Goal: Transaction & Acquisition: Purchase product/service

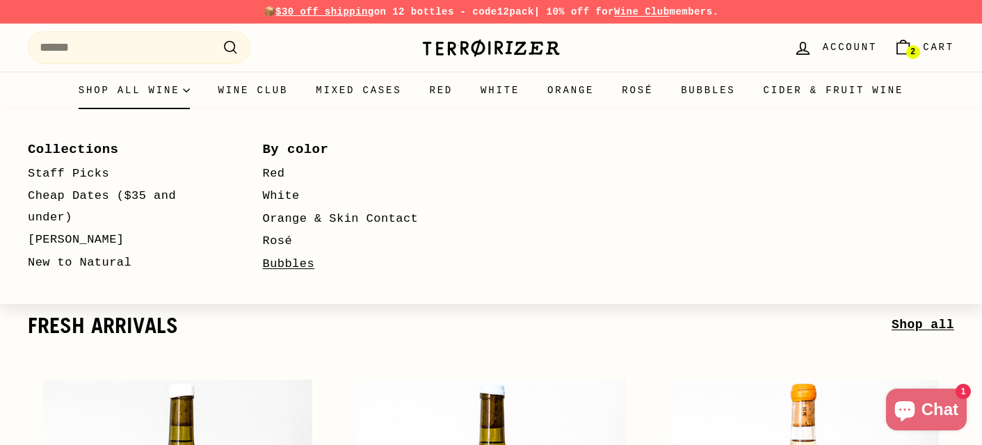
click at [278, 267] on link "Bubbles" at bounding box center [360, 264] width 195 height 23
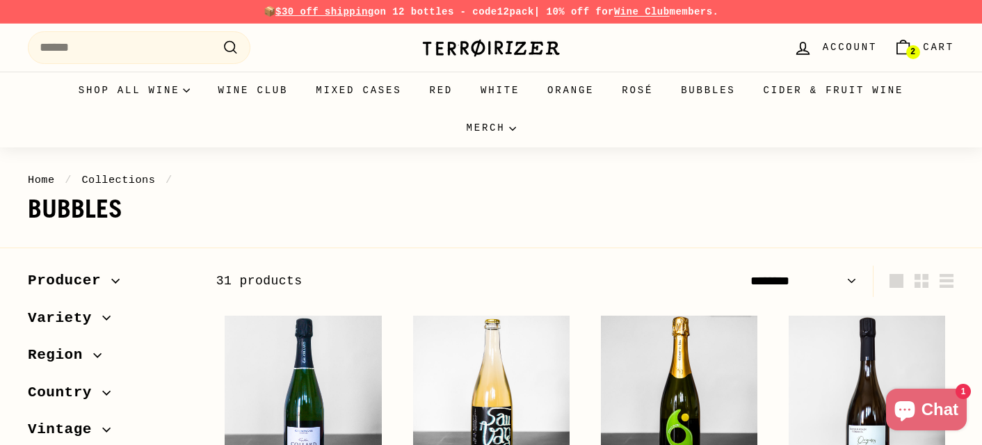
select select "******"
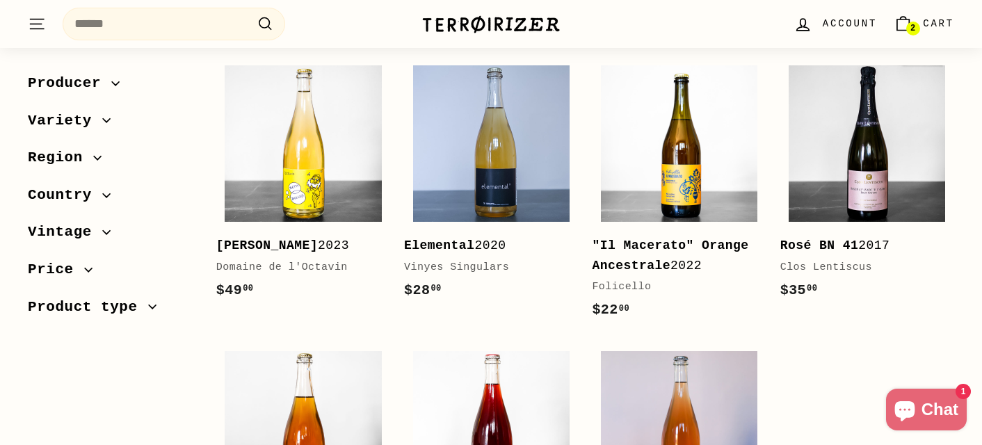
scroll to position [2031, 0]
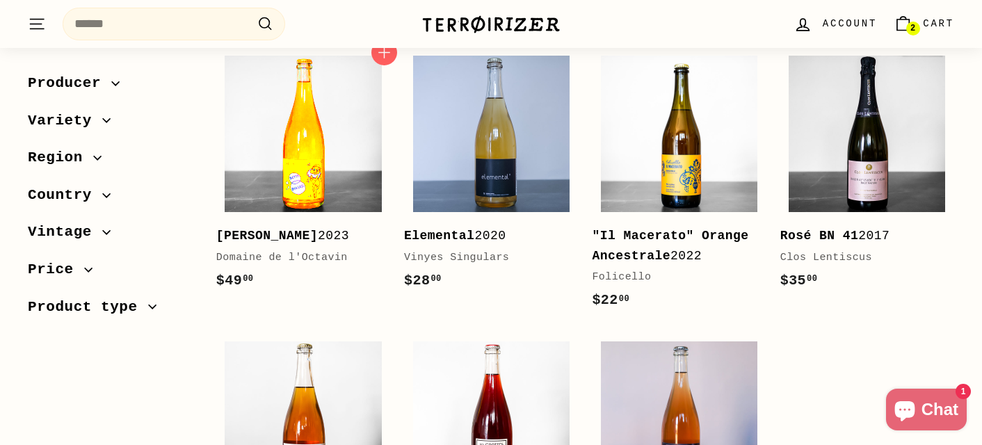
click at [294, 200] on img at bounding box center [303, 134] width 156 height 156
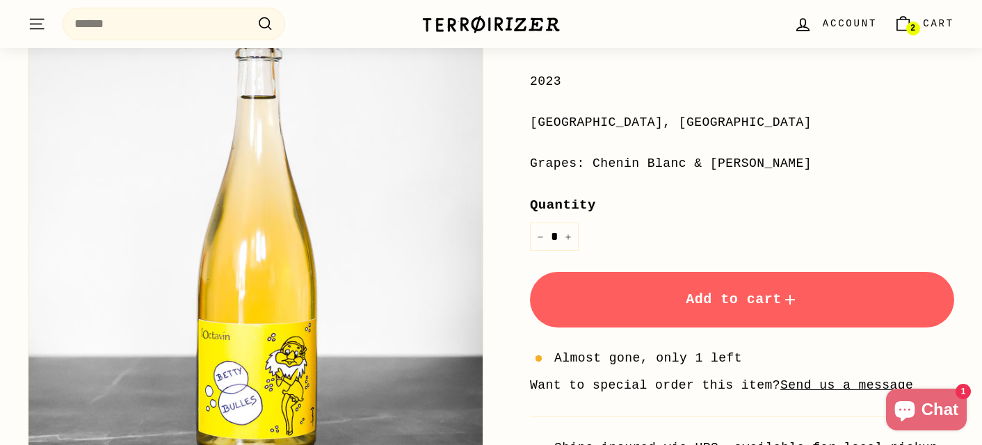
scroll to position [334, 0]
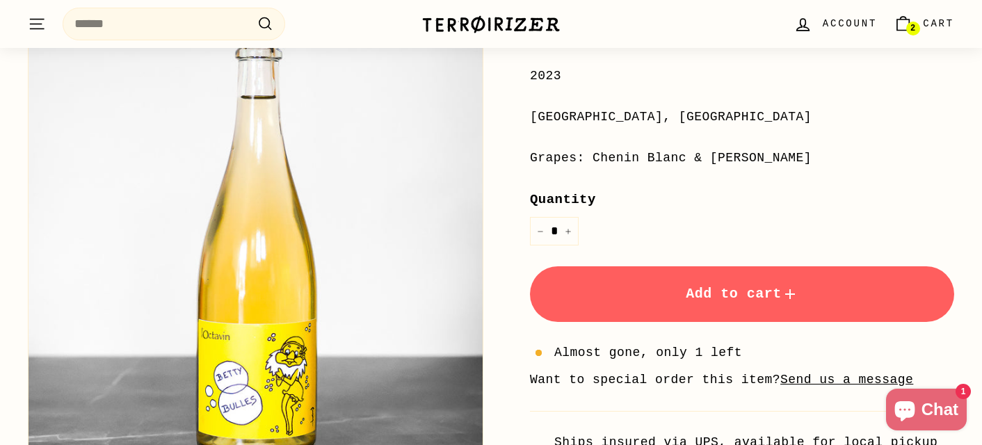
click at [686, 294] on span "Add to cart" at bounding box center [742, 294] width 113 height 16
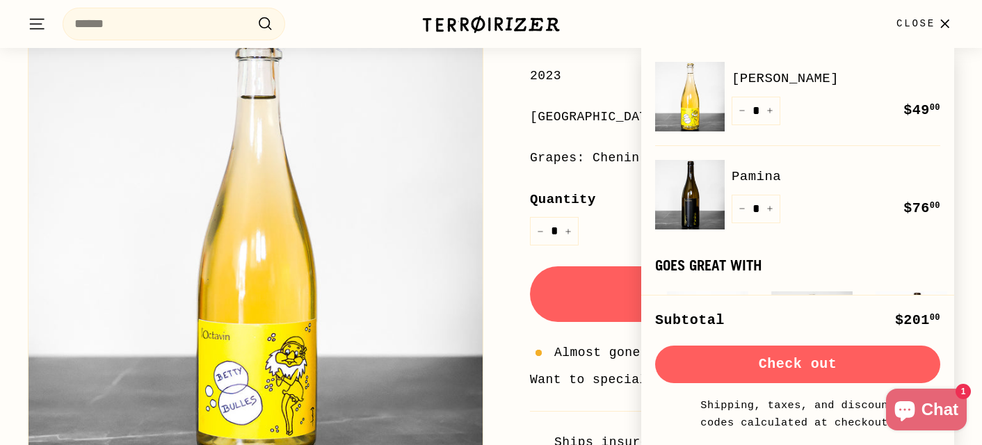
click at [762, 364] on button "Check out" at bounding box center [797, 365] width 285 height 38
click at [696, 188] on img at bounding box center [690, 195] width 70 height 70
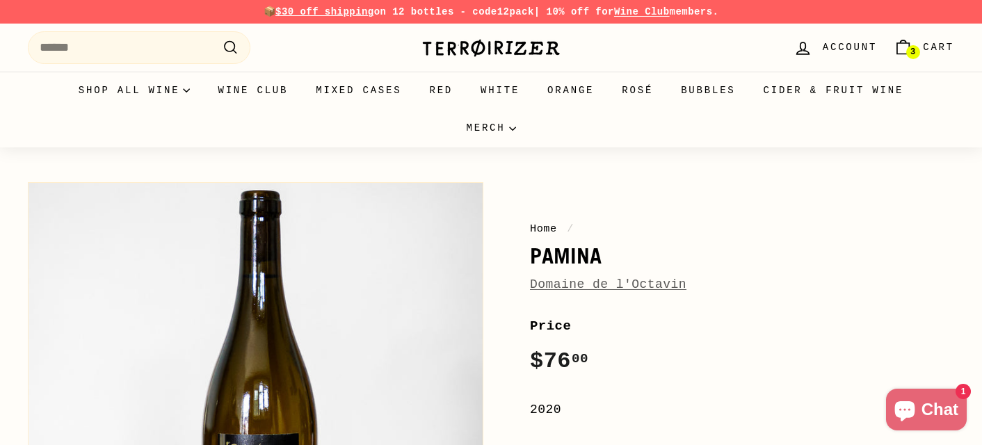
click at [561, 286] on link "Domaine de l'Octavin" at bounding box center [608, 285] width 156 height 14
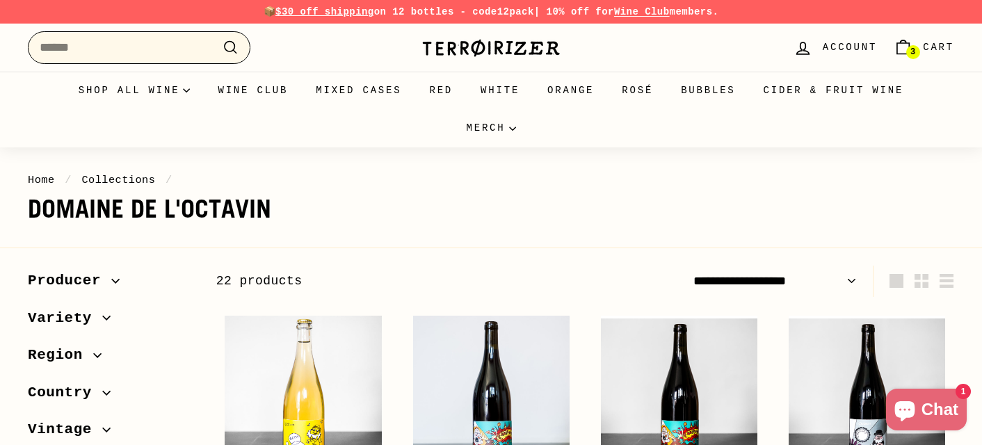
click at [140, 56] on input "Search" at bounding box center [139, 47] width 223 height 33
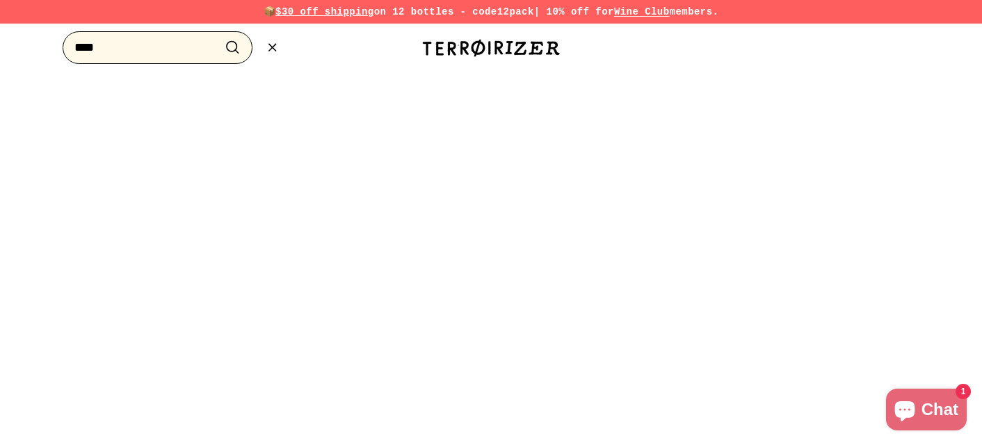
type input "****"
click at [220, 37] on button ".cls-1{fill:none;stroke:#000;stroke-miterlimit:10;stroke-width:2px} Search" at bounding box center [233, 48] width 26 height 22
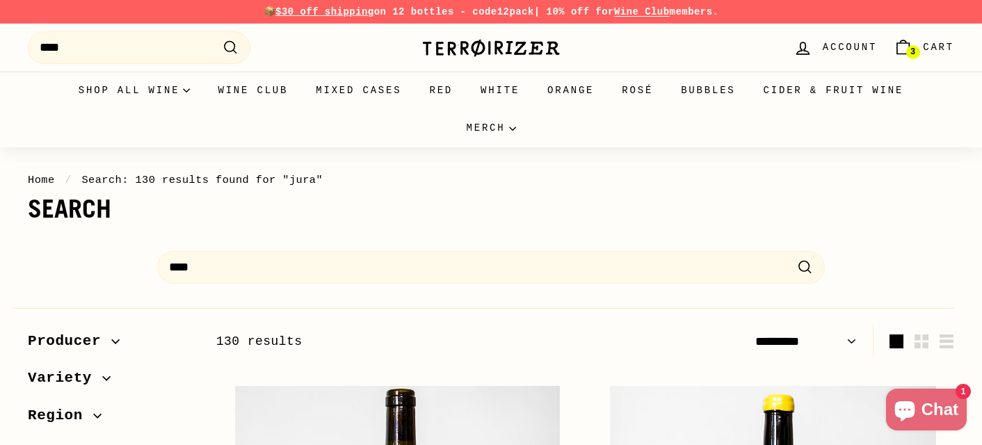
select select "*********"
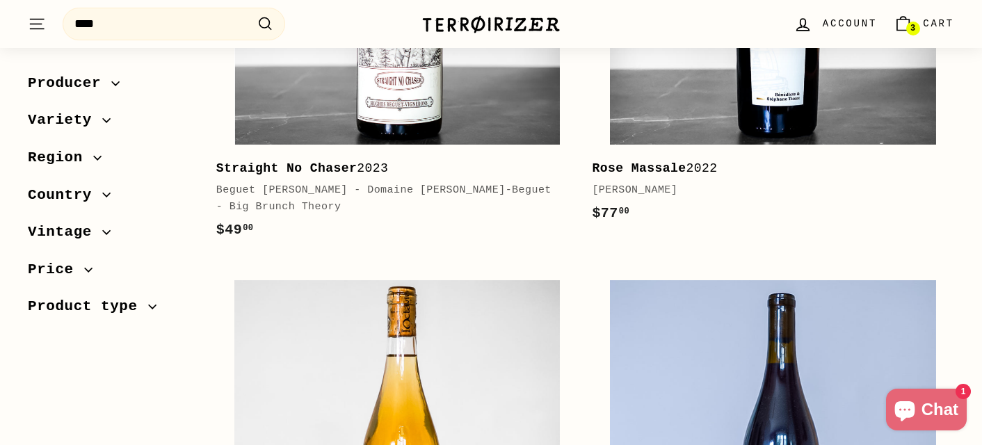
scroll to position [556, 0]
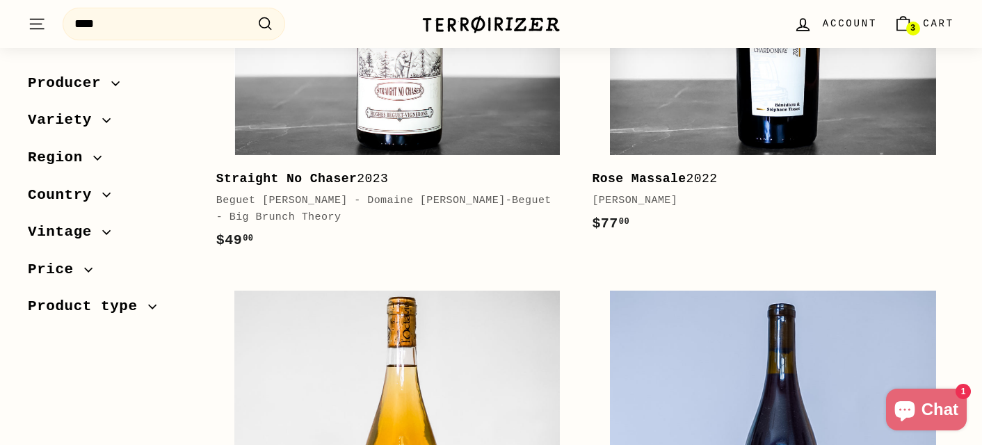
click at [650, 161] on link "Rose Massale 2022 Stéphane Tissot $77 00 $77.00" at bounding box center [773, 30] width 362 height 437
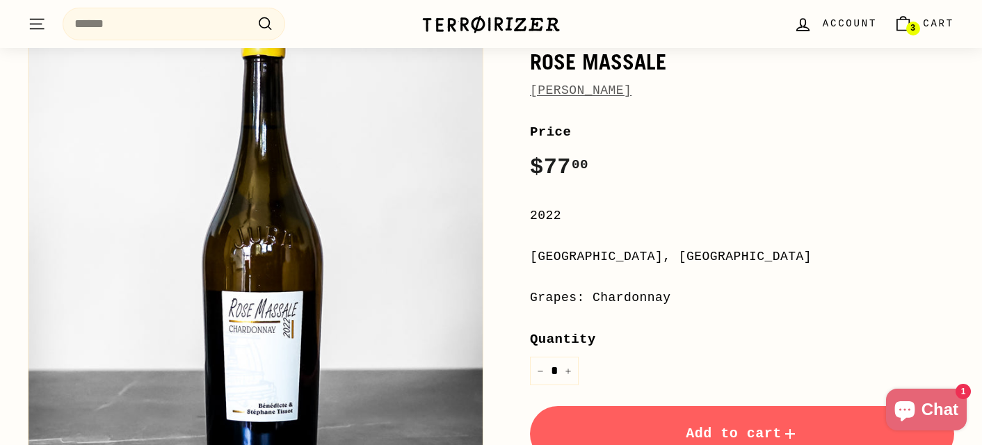
scroll to position [195, 0]
click at [632, 97] on link "[PERSON_NAME]" at bounding box center [581, 90] width 102 height 14
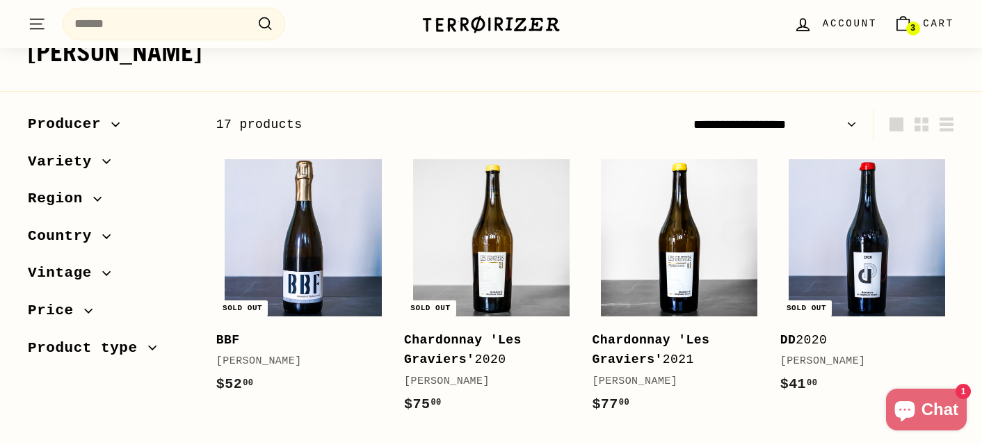
scroll to position [139, 0]
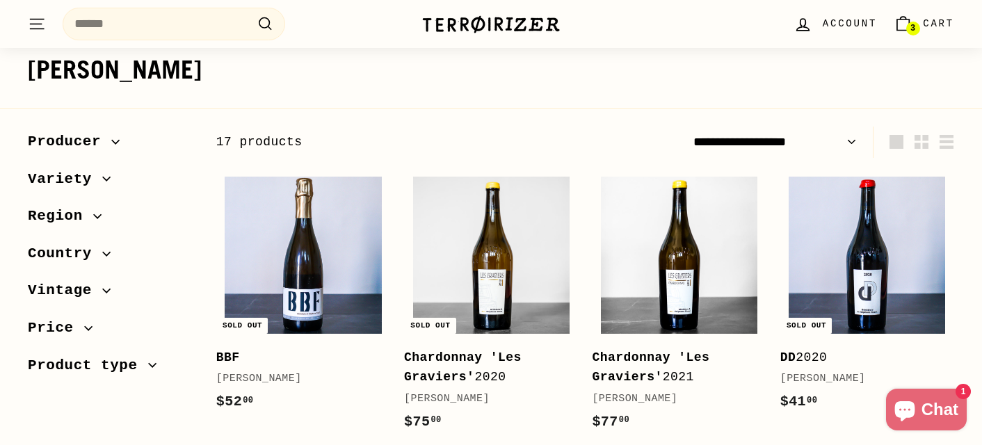
click at [81, 366] on span "Product type" at bounding box center [88, 366] width 120 height 24
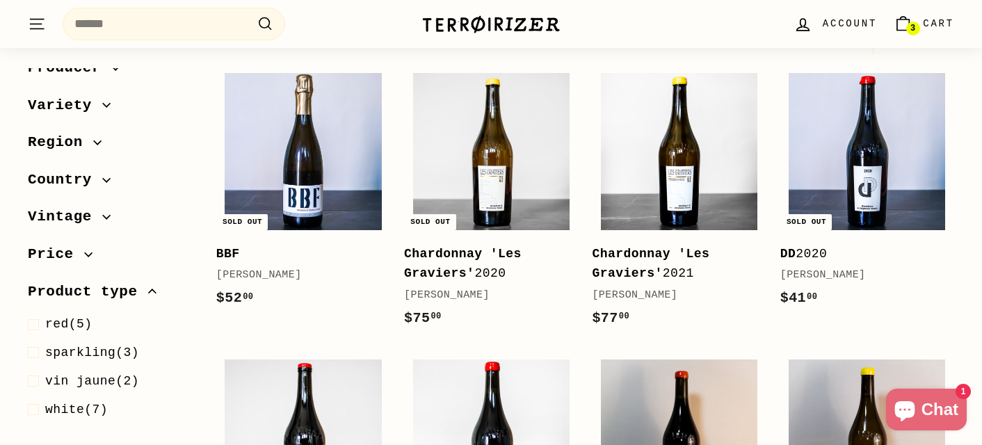
scroll to position [250, 0]
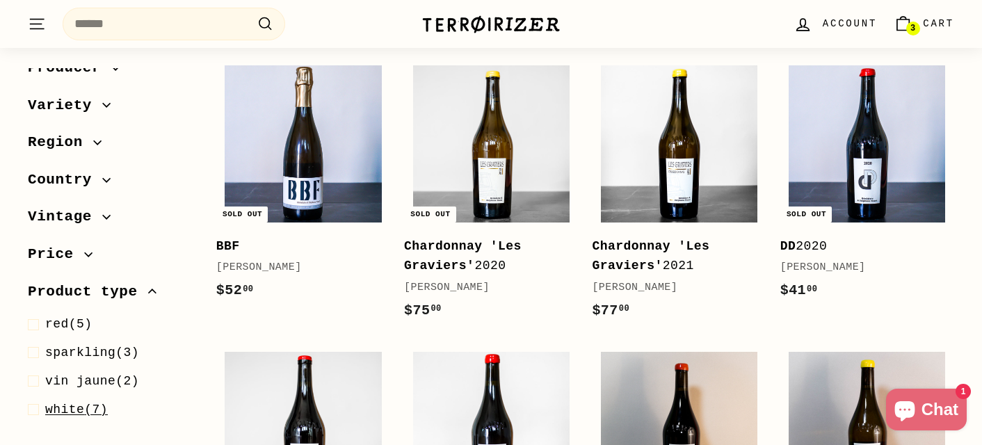
click at [66, 408] on span "white" at bounding box center [64, 410] width 39 height 14
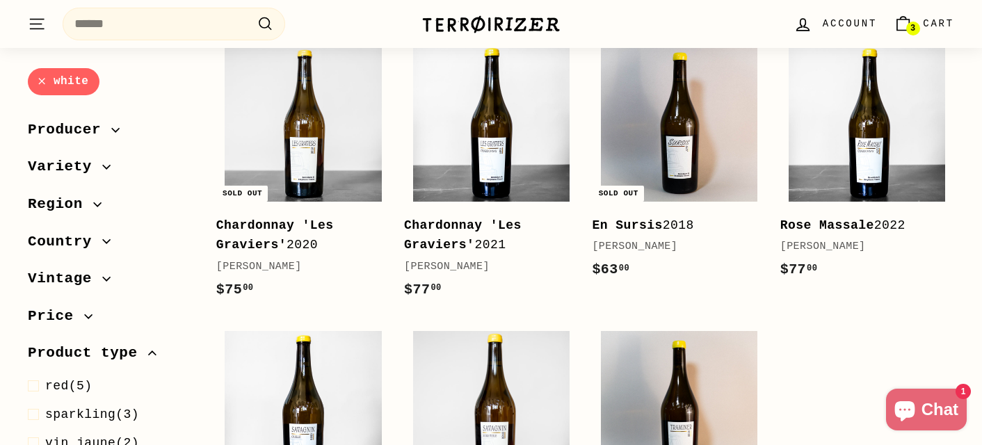
scroll to position [266, 0]
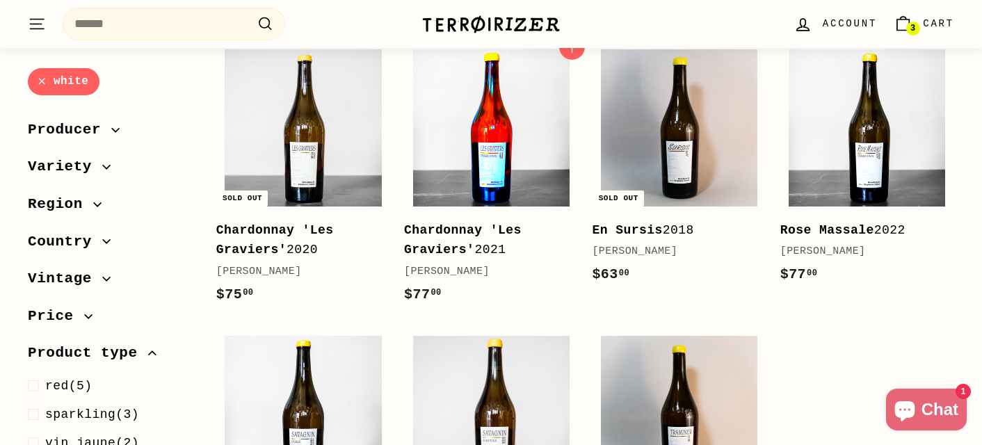
click at [483, 186] on img at bounding box center [491, 127] width 156 height 156
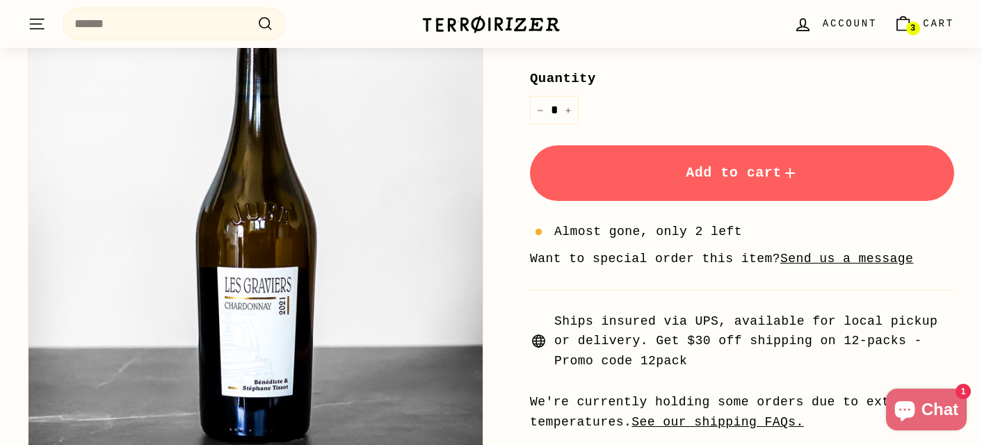
scroll to position [445, 0]
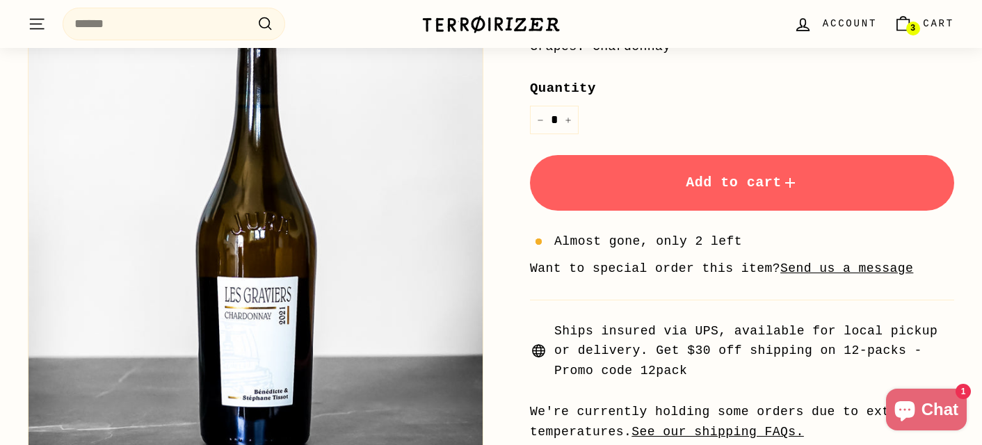
click at [686, 179] on span "Add to cart" at bounding box center [742, 183] width 113 height 16
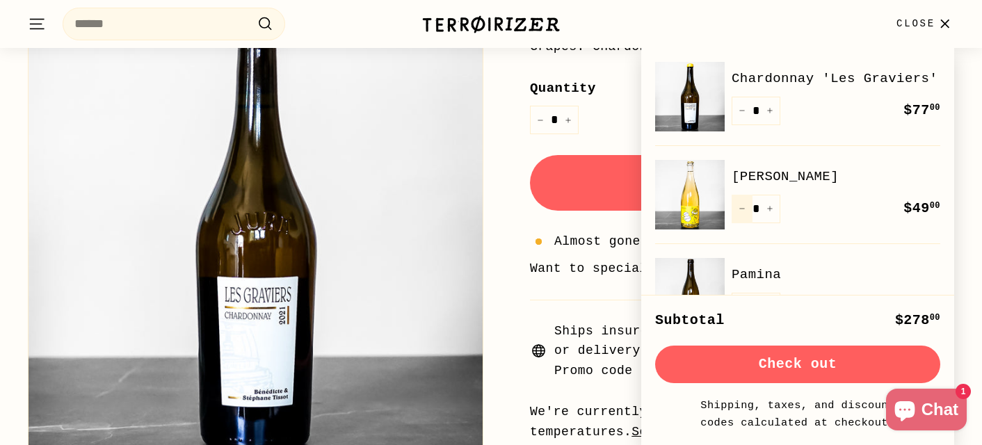
click at [740, 212] on icon "Reduce item quantity by one" at bounding box center [742, 208] width 7 height 7
type input "*"
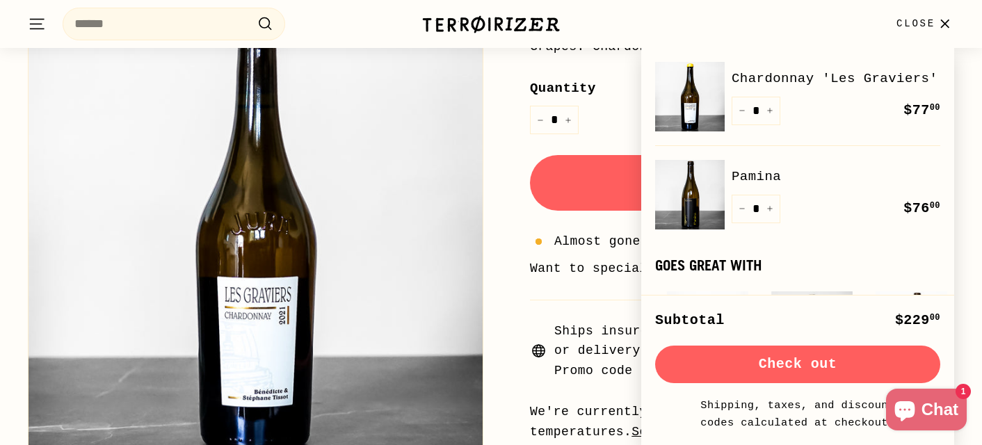
click at [794, 365] on button "Check out" at bounding box center [797, 365] width 285 height 38
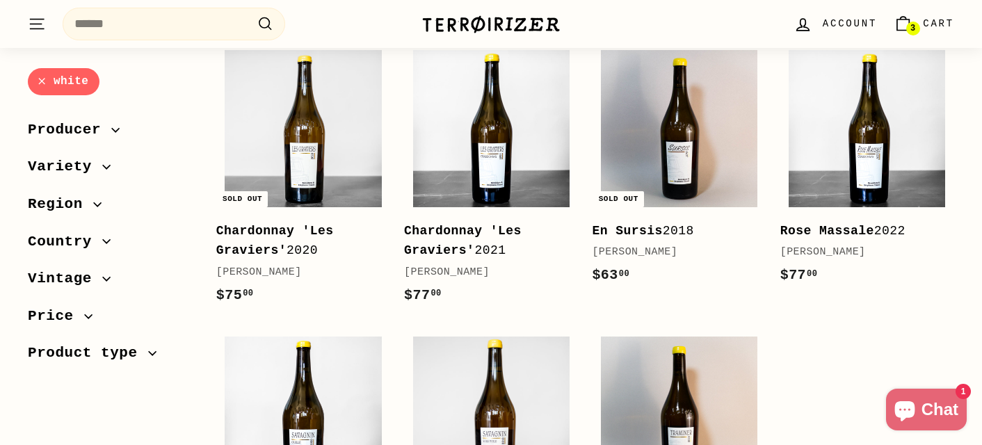
scroll to position [266, 0]
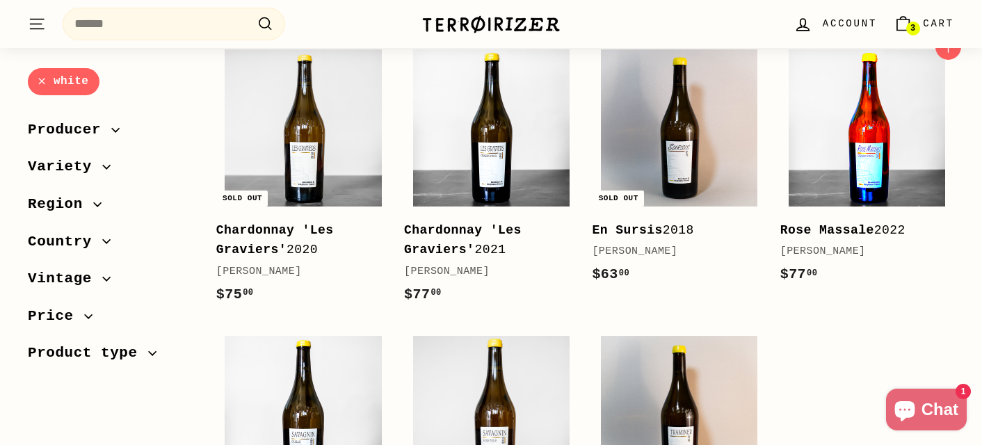
click at [913, 122] on img at bounding box center [867, 127] width 156 height 156
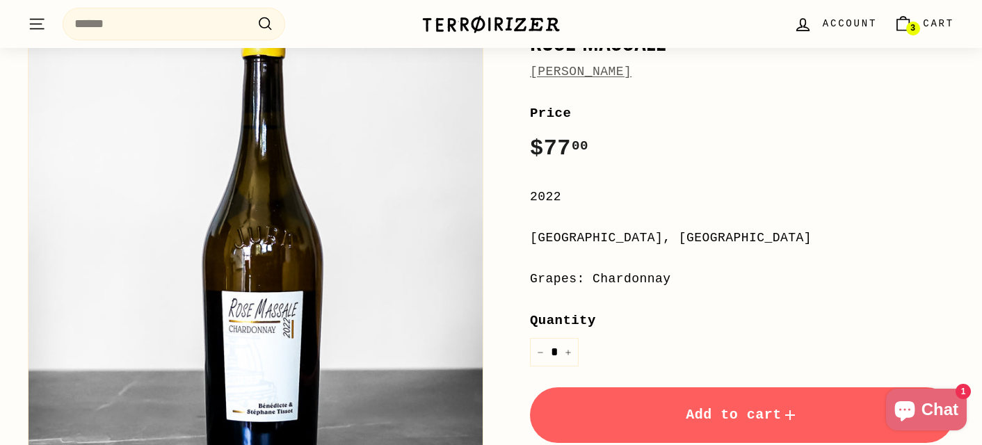
scroll to position [223, 0]
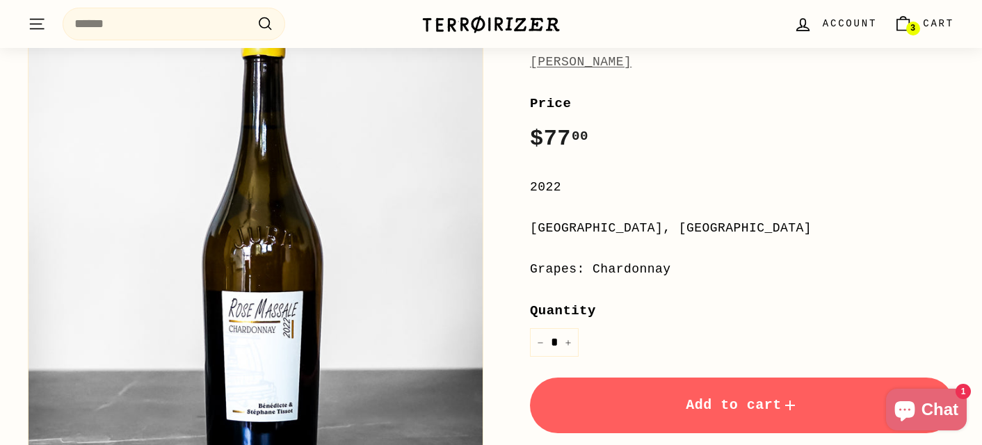
click at [778, 417] on button "Add to cart" at bounding box center [742, 406] width 424 height 56
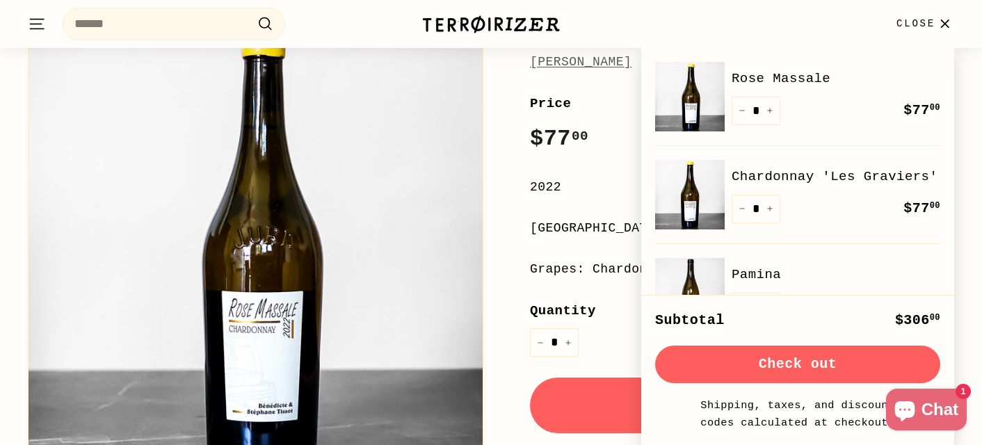
click at [824, 370] on button "Check out" at bounding box center [797, 365] width 285 height 38
